Goal: Task Accomplishment & Management: Manage account settings

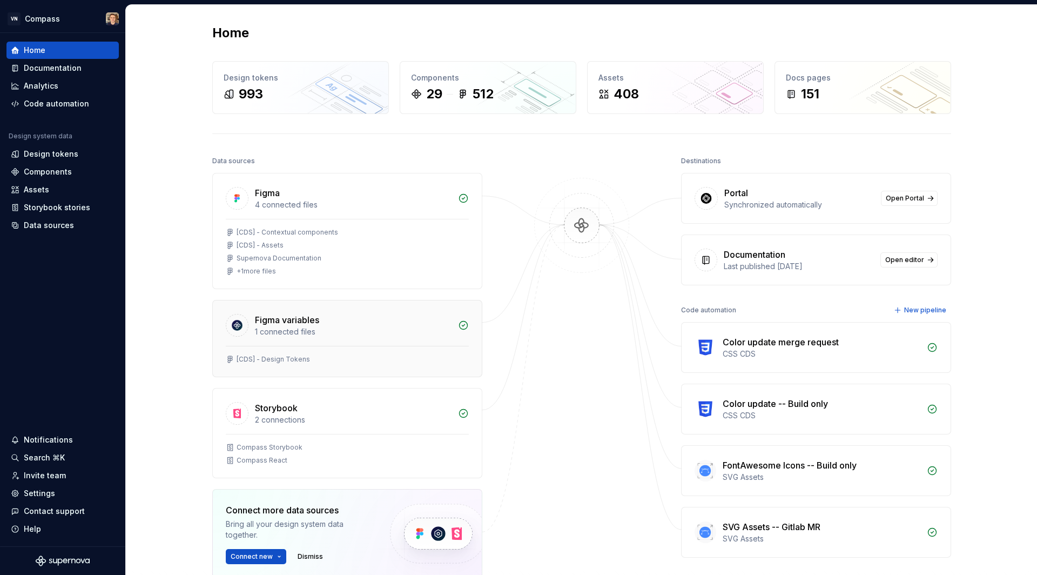
click at [346, 336] on div "Figma variables 1 connected files" at bounding box center [347, 322] width 269 height 45
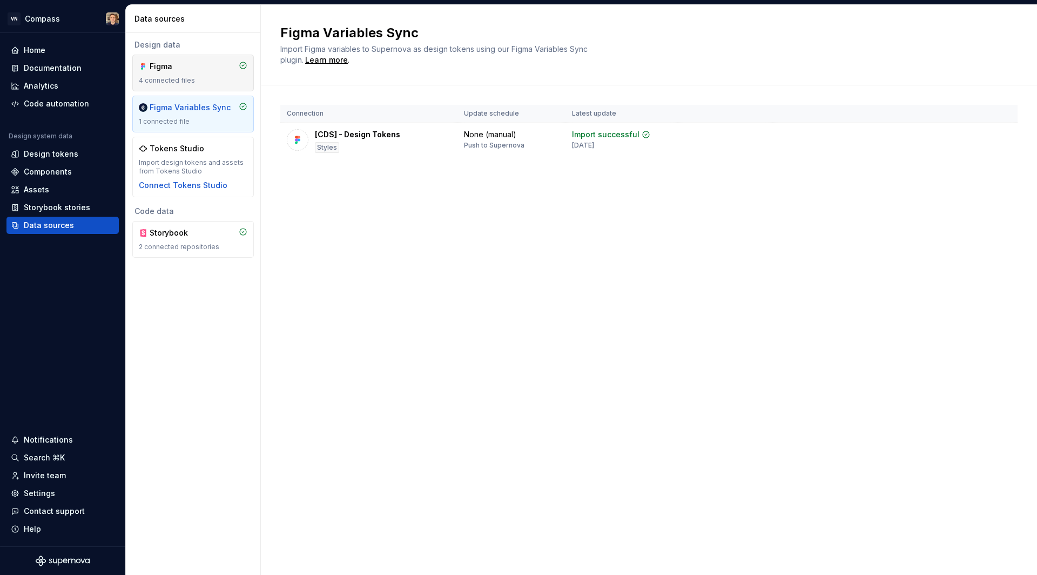
click at [210, 75] on div "Figma 4 connected files" at bounding box center [193, 73] width 109 height 24
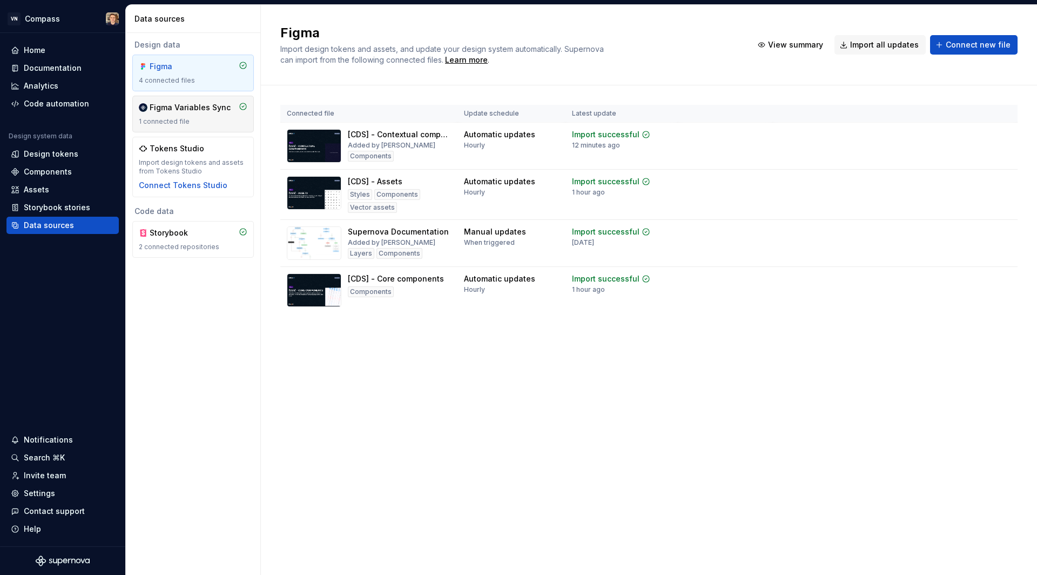
click at [211, 108] on div "Figma Variables Sync" at bounding box center [190, 107] width 81 height 11
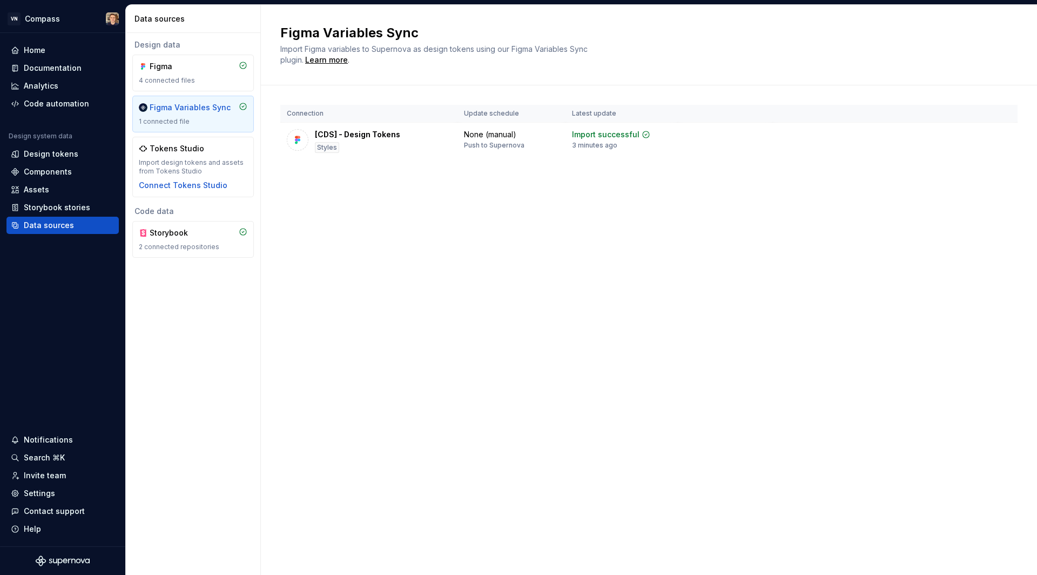
click at [206, 120] on div "1 connected file" at bounding box center [193, 121] width 109 height 9
click at [67, 152] on div "Design tokens" at bounding box center [51, 154] width 55 height 11
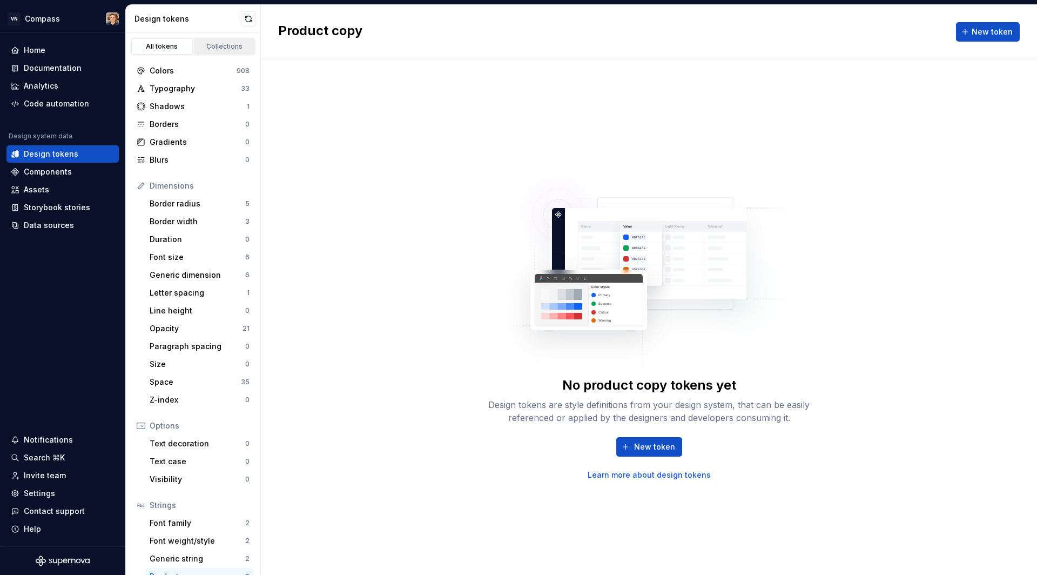
click at [233, 46] on div "Collections" at bounding box center [225, 46] width 54 height 9
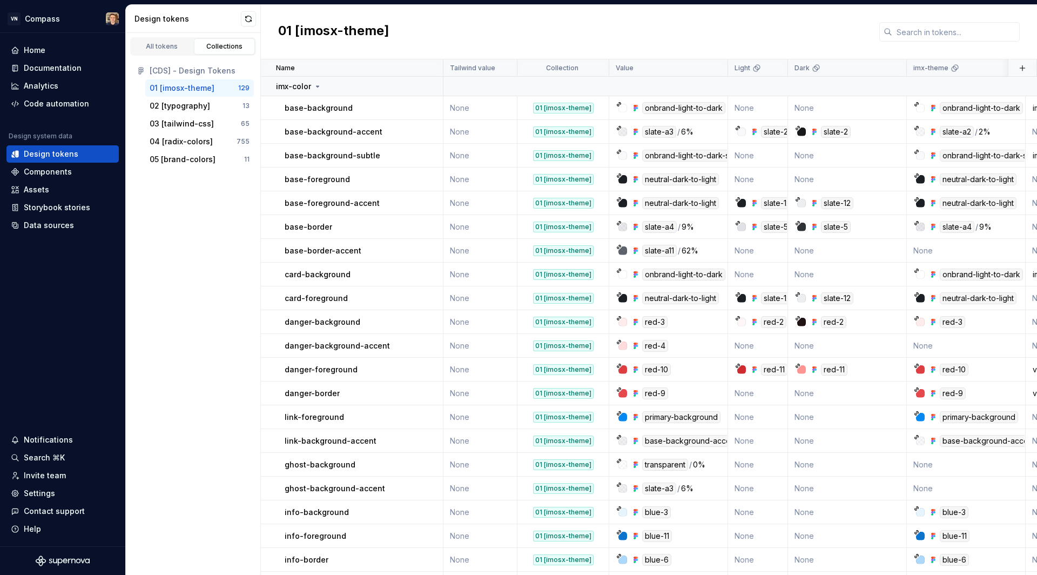
click at [217, 88] on div "01 [imosx-theme]" at bounding box center [194, 88] width 89 height 11
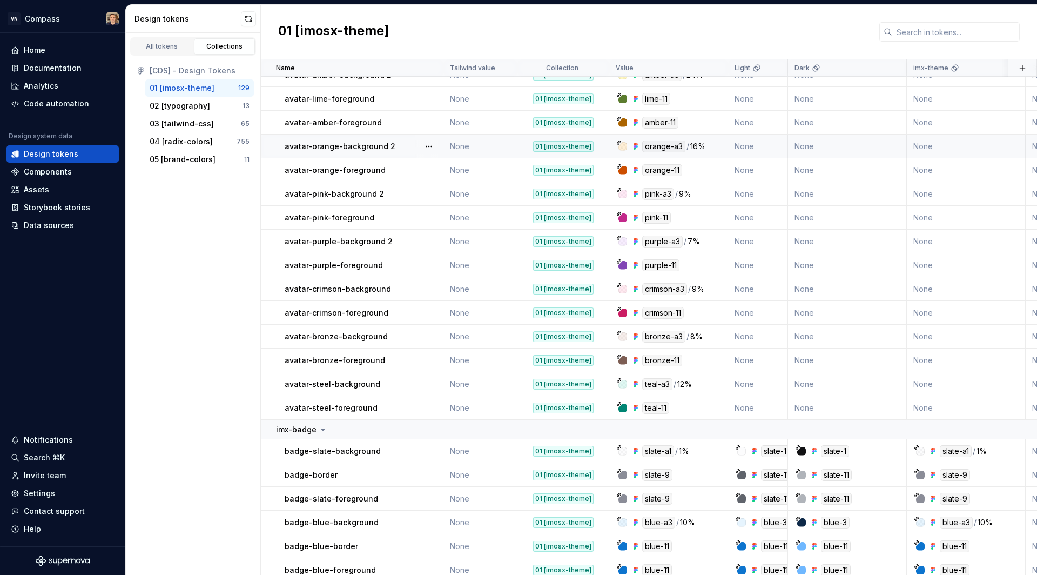
scroll to position [1689, 0]
click at [410, 240] on div "avatar-purple-background 2" at bounding box center [364, 241] width 158 height 11
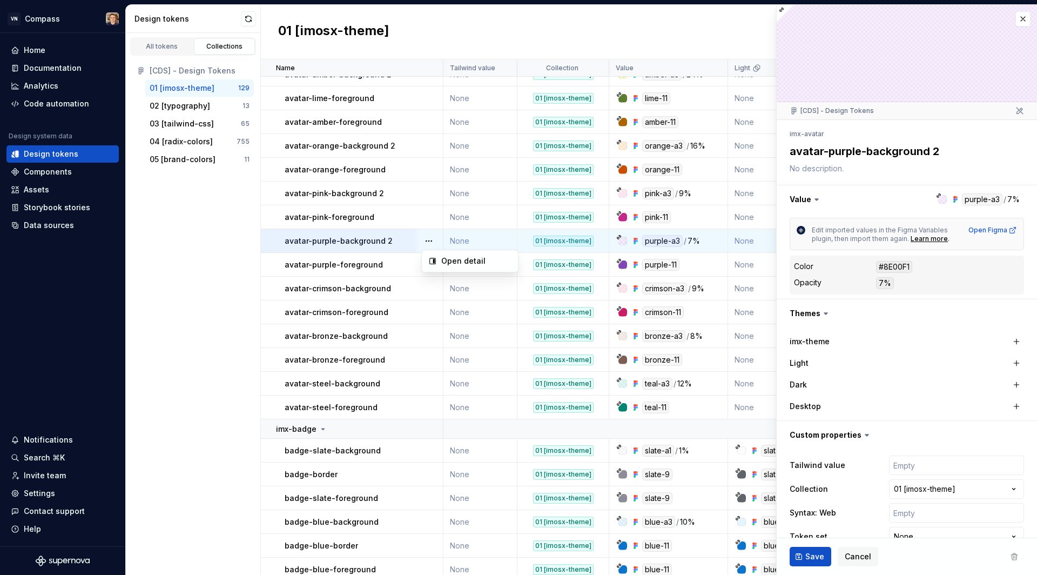
click at [942, 150] on html "VN Compass Home Documentation Analytics Code automation Design system data Desi…" at bounding box center [518, 287] width 1037 height 575
click at [942, 150] on textarea "avatar-purple-background 2" at bounding box center [905, 151] width 235 height 19
drag, startPoint x: 942, startPoint y: 150, endPoint x: 927, endPoint y: 151, distance: 15.2
click at [927, 151] on textarea "avatar-purple-background 2" at bounding box center [905, 151] width 235 height 19
type textarea "*"
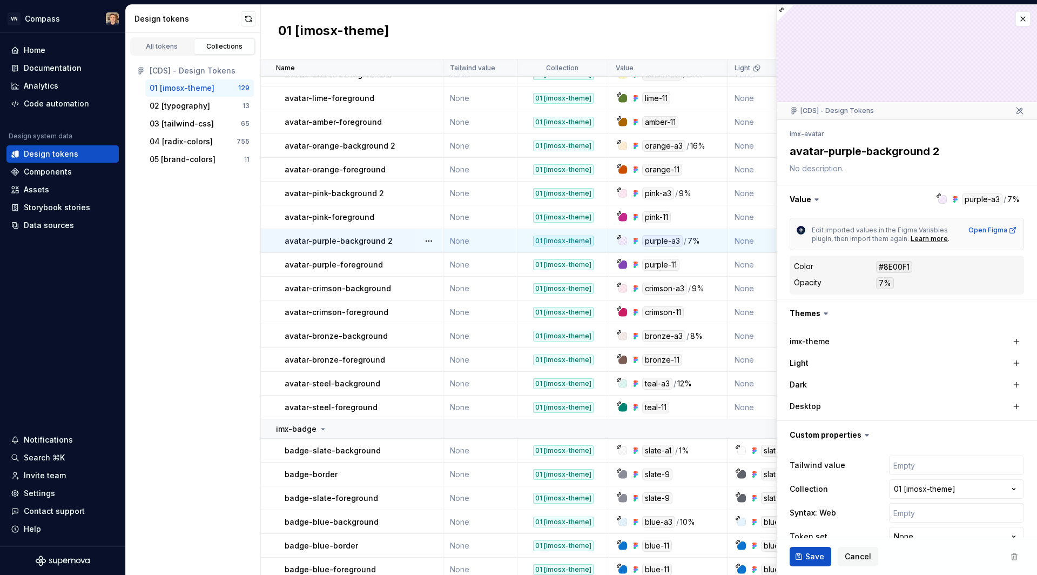
type textarea "avatar-purple-background"
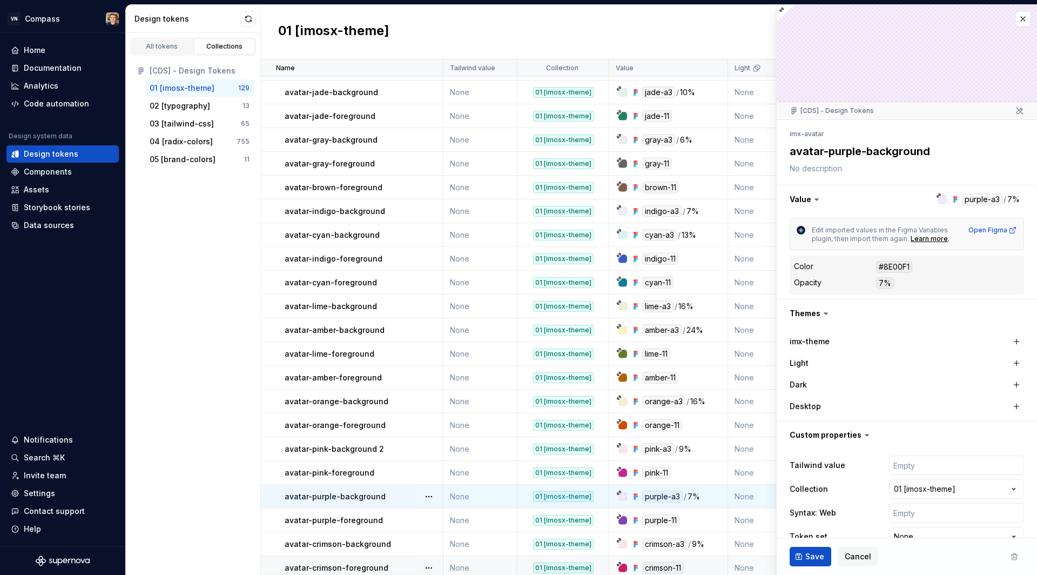
type textarea "*"
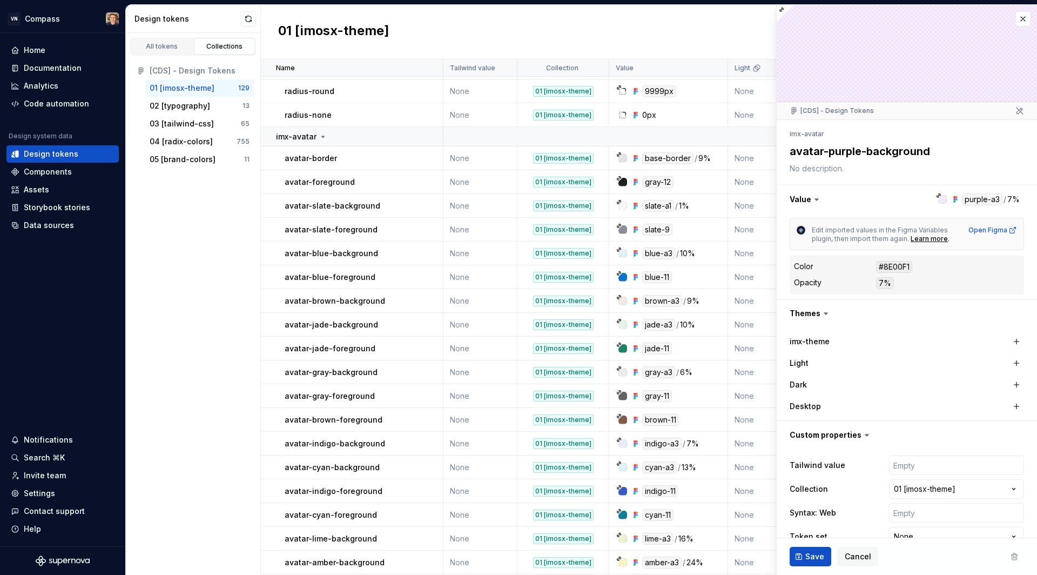
scroll to position [1203, 0]
click at [1023, 15] on button "button" at bounding box center [1023, 18] width 15 height 15
